Goal: Check status

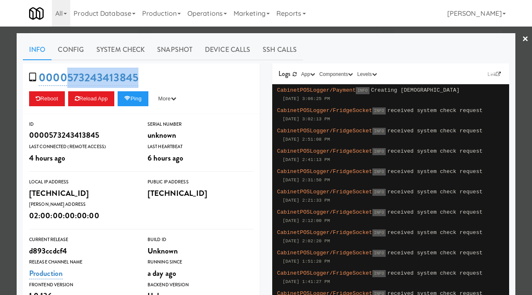
click at [0, 103] on div at bounding box center [266, 147] width 532 height 295
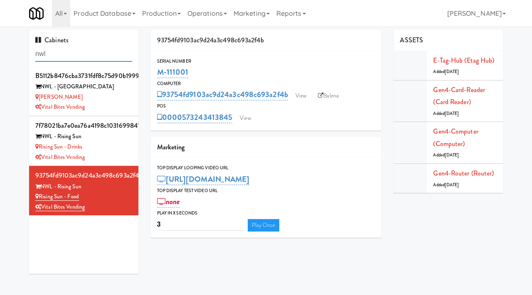
click at [79, 54] on input "nwl" at bounding box center [83, 54] width 97 height 15
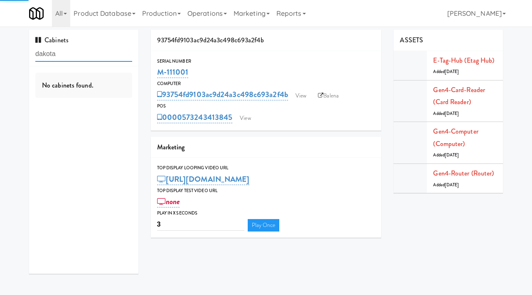
type input "dakota"
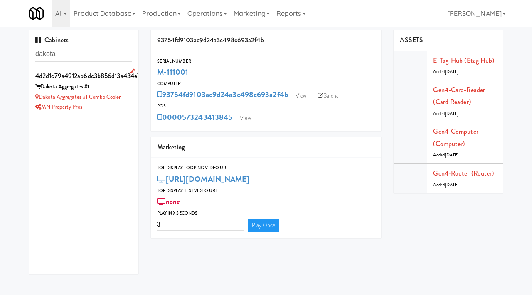
click at [109, 108] on div "MN Property Pros" at bounding box center [83, 107] width 97 height 10
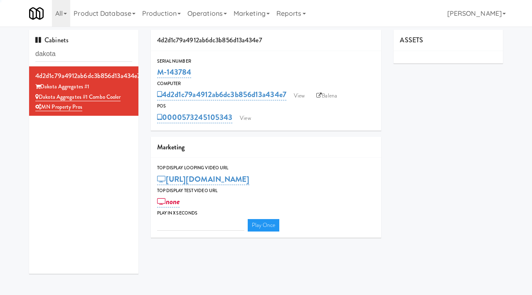
type input "3"
click at [299, 97] on link "View" at bounding box center [299, 96] width 19 height 12
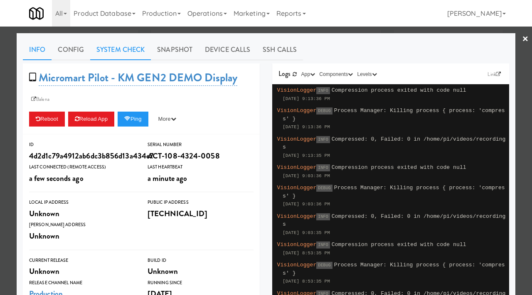
click at [126, 47] on link "System Check" at bounding box center [120, 49] width 61 height 21
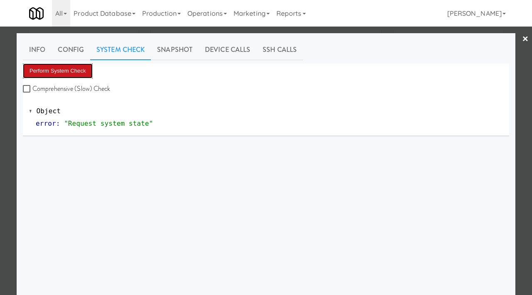
click at [65, 70] on button "Perform System Check" at bounding box center [58, 71] width 70 height 15
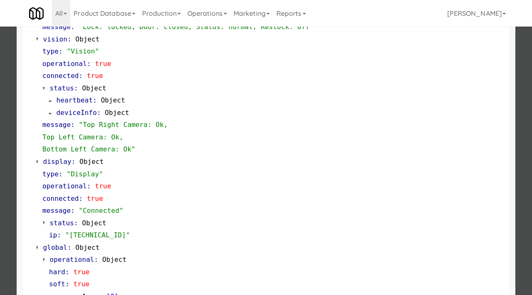
scroll to position [350, 0]
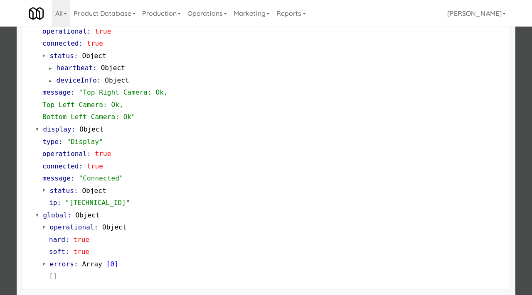
click at [0, 155] on div at bounding box center [266, 147] width 532 height 295
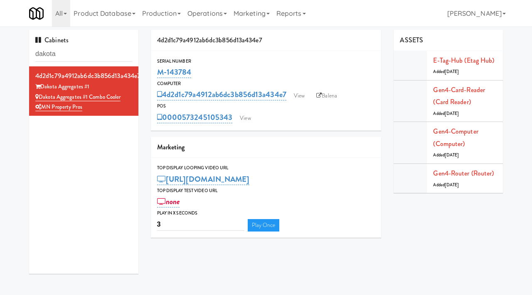
click at [193, 71] on div "M-143784" at bounding box center [266, 72] width 218 height 14
click at [249, 118] on link "View" at bounding box center [245, 118] width 19 height 12
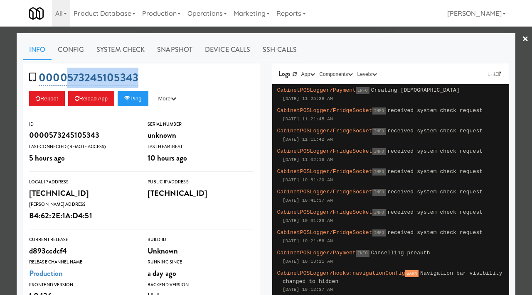
drag, startPoint x: 141, startPoint y: 79, endPoint x: 65, endPoint y: 81, distance: 76.1
click at [65, 81] on div "0000573245105343 Reboot Reload App Ping More Ping Server Restart Server Force R…" at bounding box center [141, 89] width 237 height 51
copy link "573245105343"
click at [0, 114] on div at bounding box center [266, 147] width 532 height 295
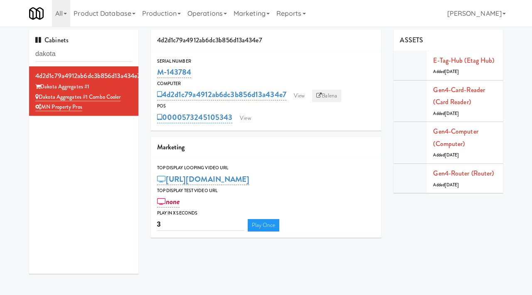
click at [337, 92] on link "Balena" at bounding box center [326, 96] width 29 height 12
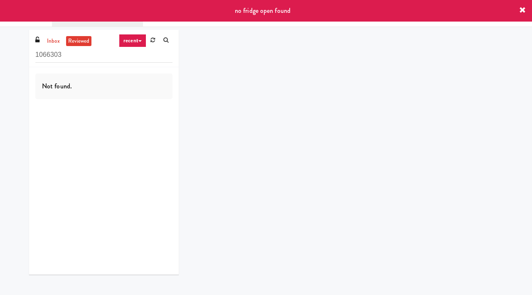
click at [523, 11] on icon at bounding box center [522, 10] width 7 height 7
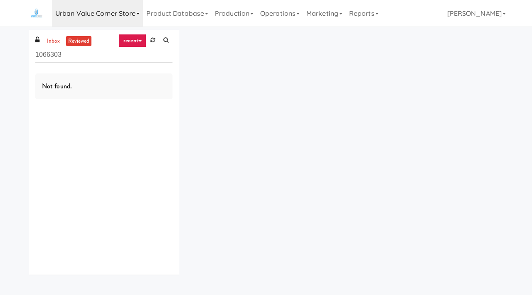
click at [118, 19] on link "Urban Value Corner Store" at bounding box center [97, 13] width 91 height 27
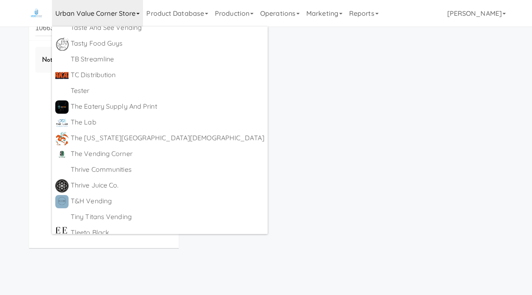
scroll to position [5183, 0]
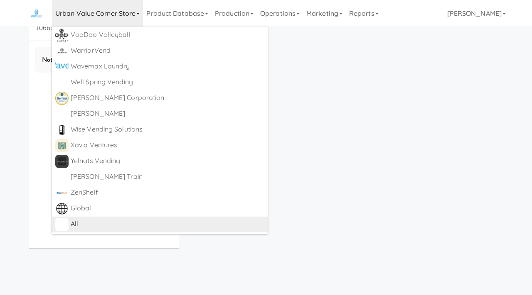
click at [78, 223] on div "All" at bounding box center [168, 224] width 194 height 12
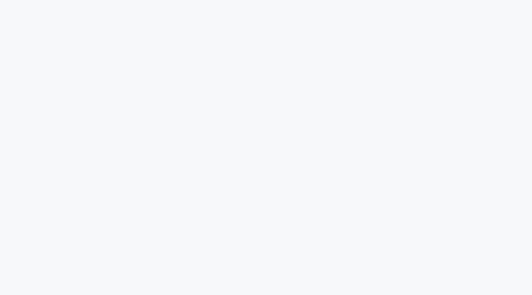
scroll to position [27, 0]
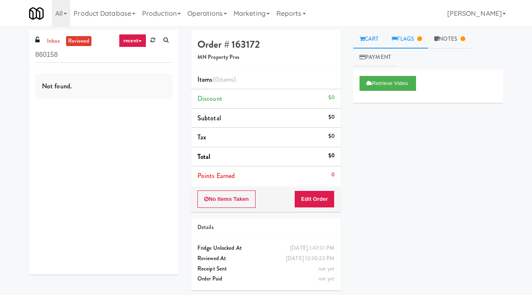
click at [407, 39] on link "Flags" at bounding box center [406, 39] width 43 height 19
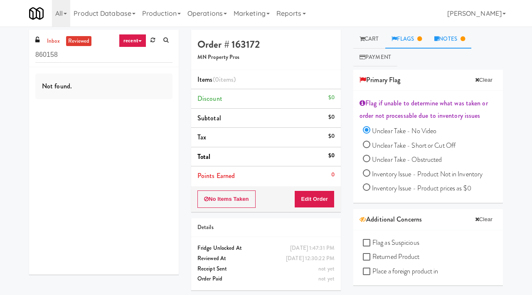
click at [443, 41] on link "Notes" at bounding box center [449, 39] width 43 height 19
